Goal: Task Accomplishment & Management: Manage account settings

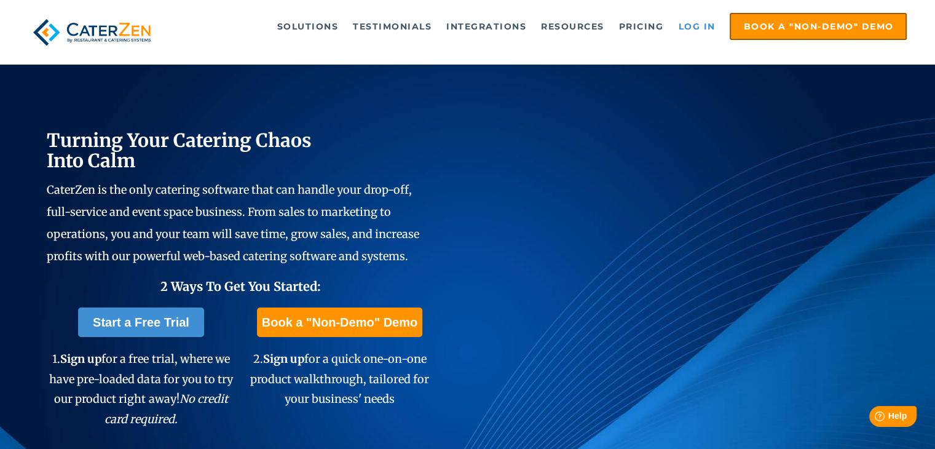
click at [712, 30] on link "Log in" at bounding box center [696, 26] width 49 height 25
click at [696, 28] on link "Log in" at bounding box center [696, 26] width 49 height 25
